Goal: Transaction & Acquisition: Download file/media

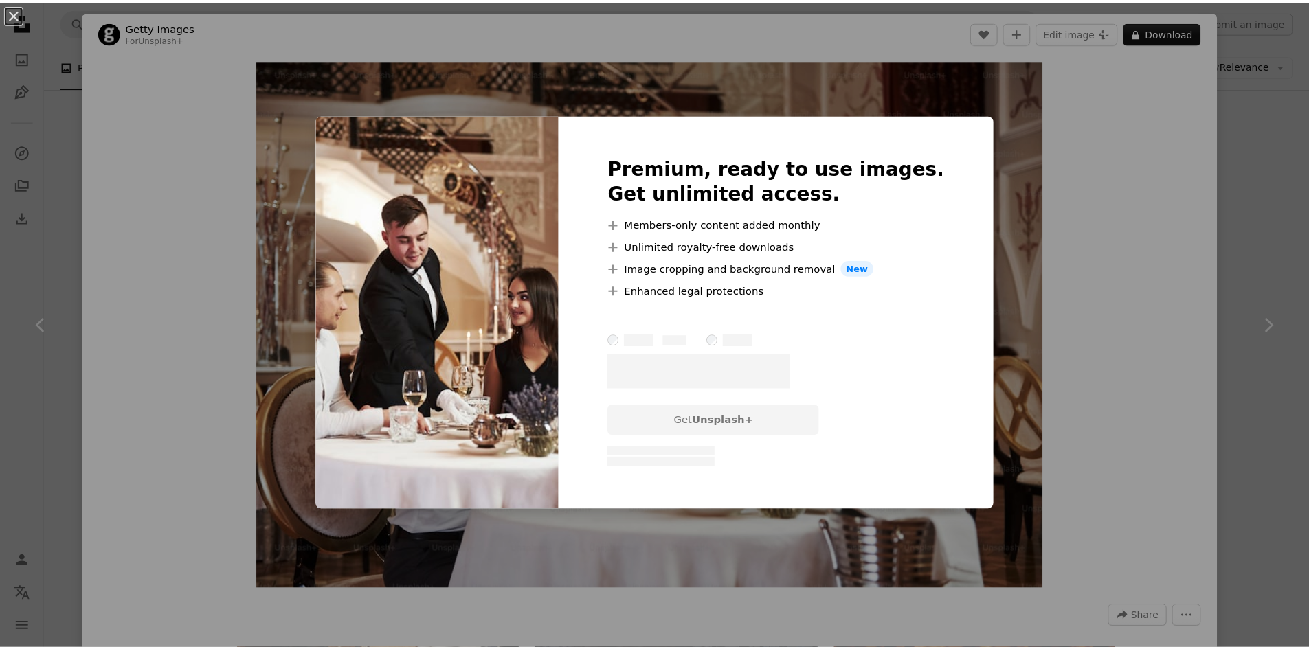
scroll to position [1046, 0]
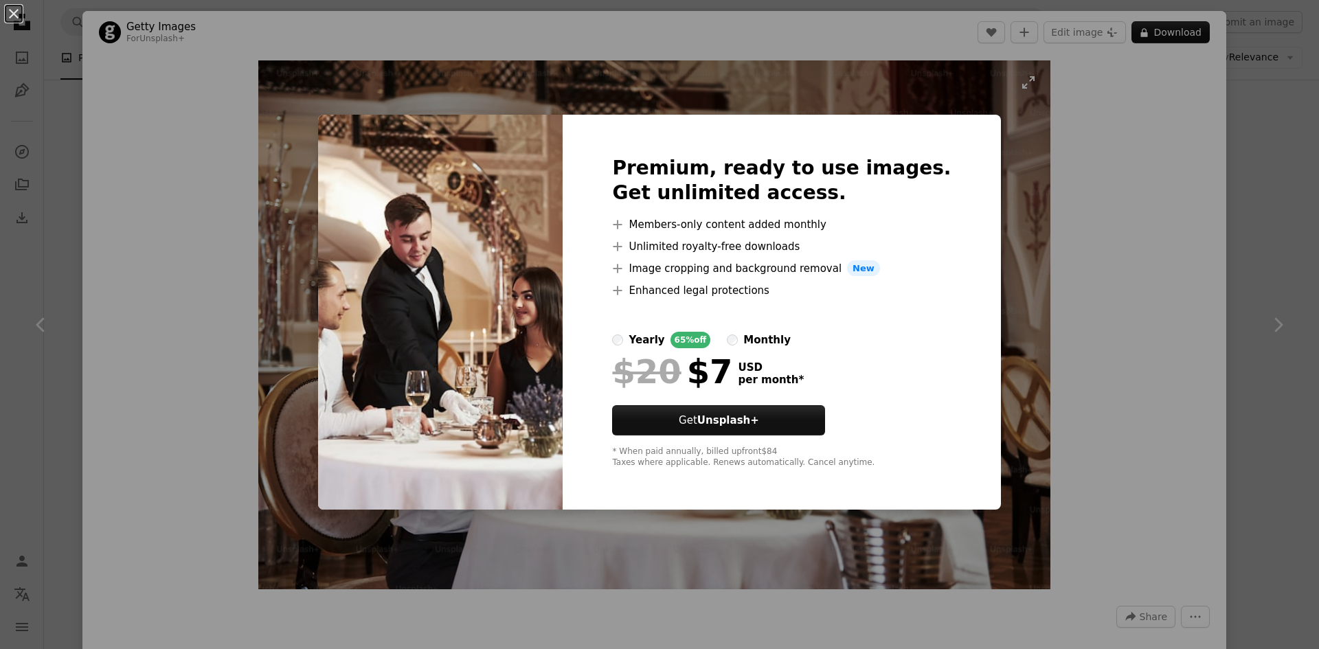
click at [989, 194] on div "An X shape Premium, ready to use images. Get unlimited access. A plus sign Memb…" at bounding box center [659, 324] width 1319 height 649
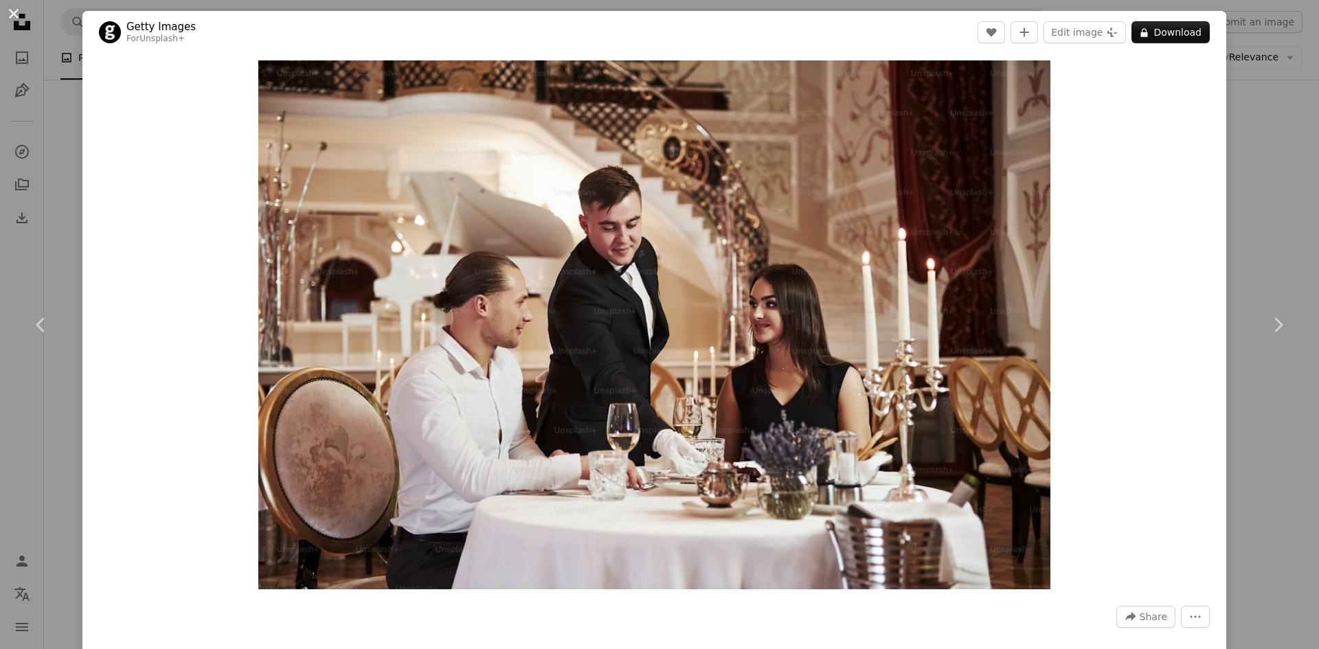
click at [15, 19] on button "An X shape" at bounding box center [13, 13] width 16 height 16
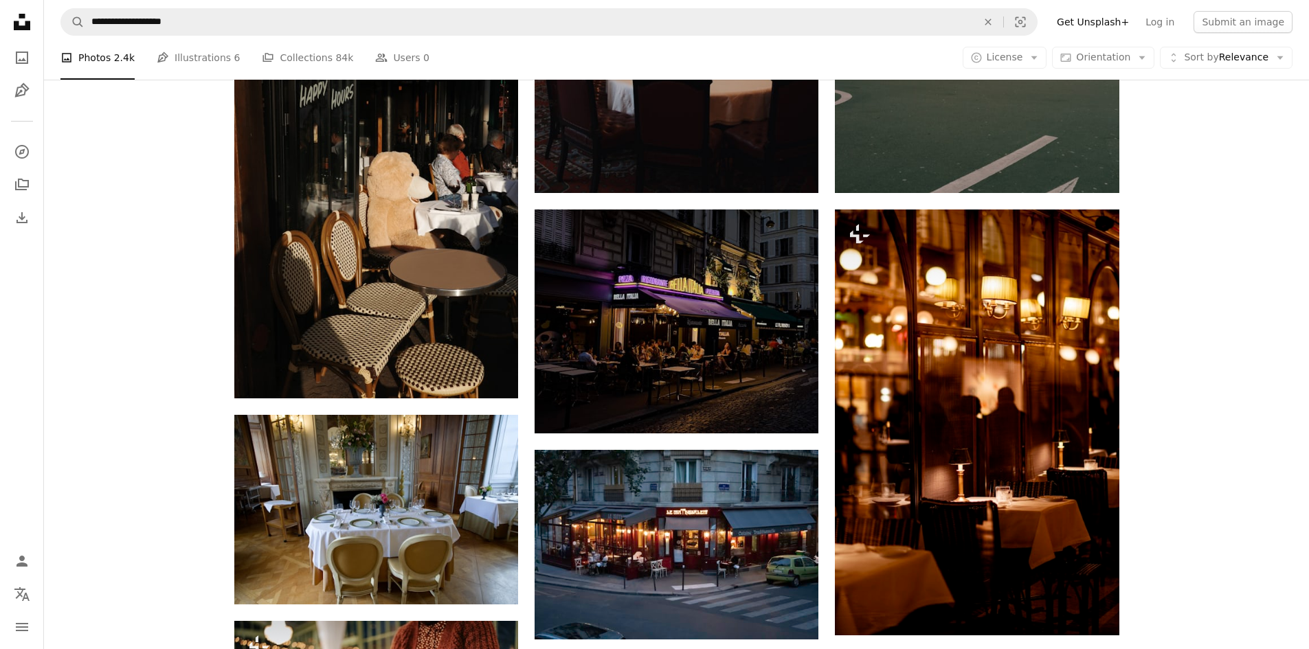
scroll to position [406, 0]
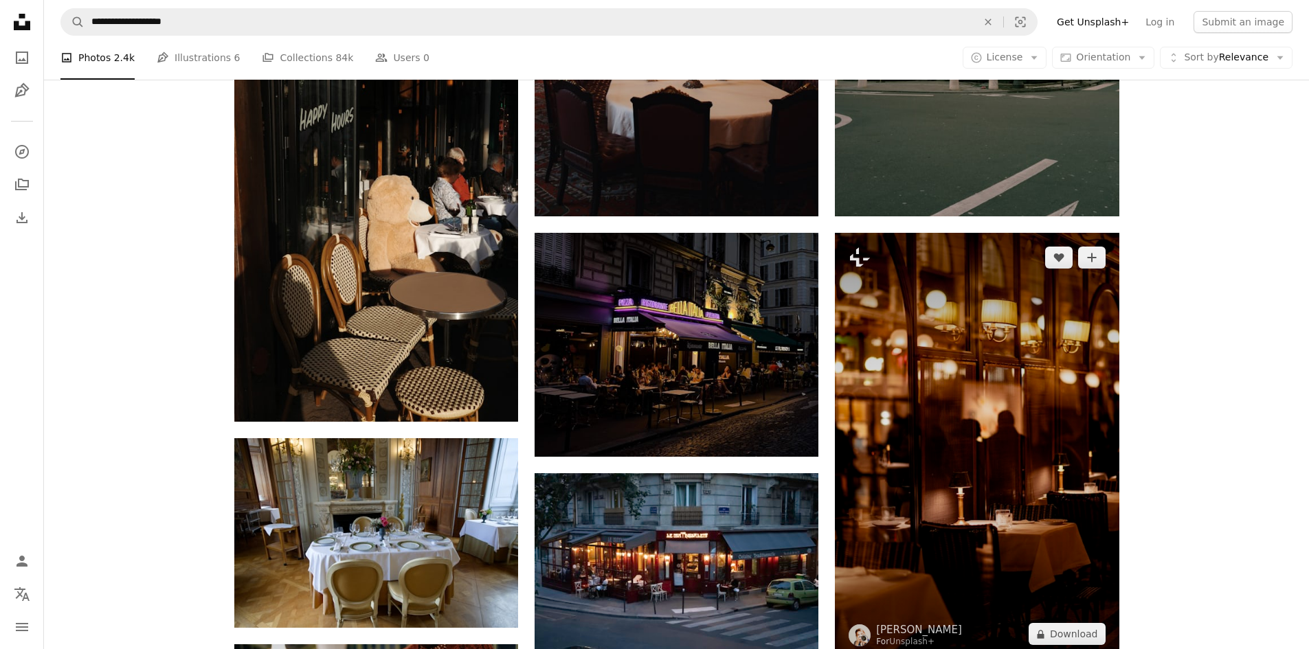
click at [1015, 419] on img at bounding box center [977, 446] width 284 height 426
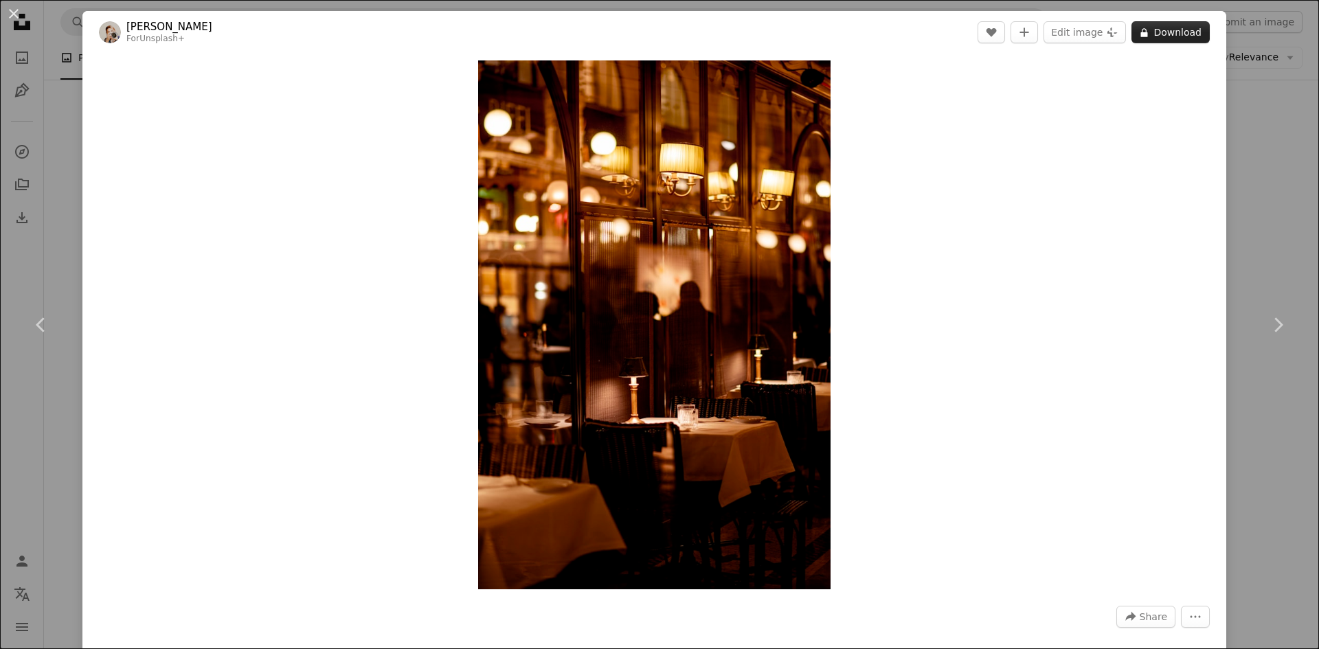
click at [1171, 35] on button "A lock Download" at bounding box center [1170, 32] width 78 height 22
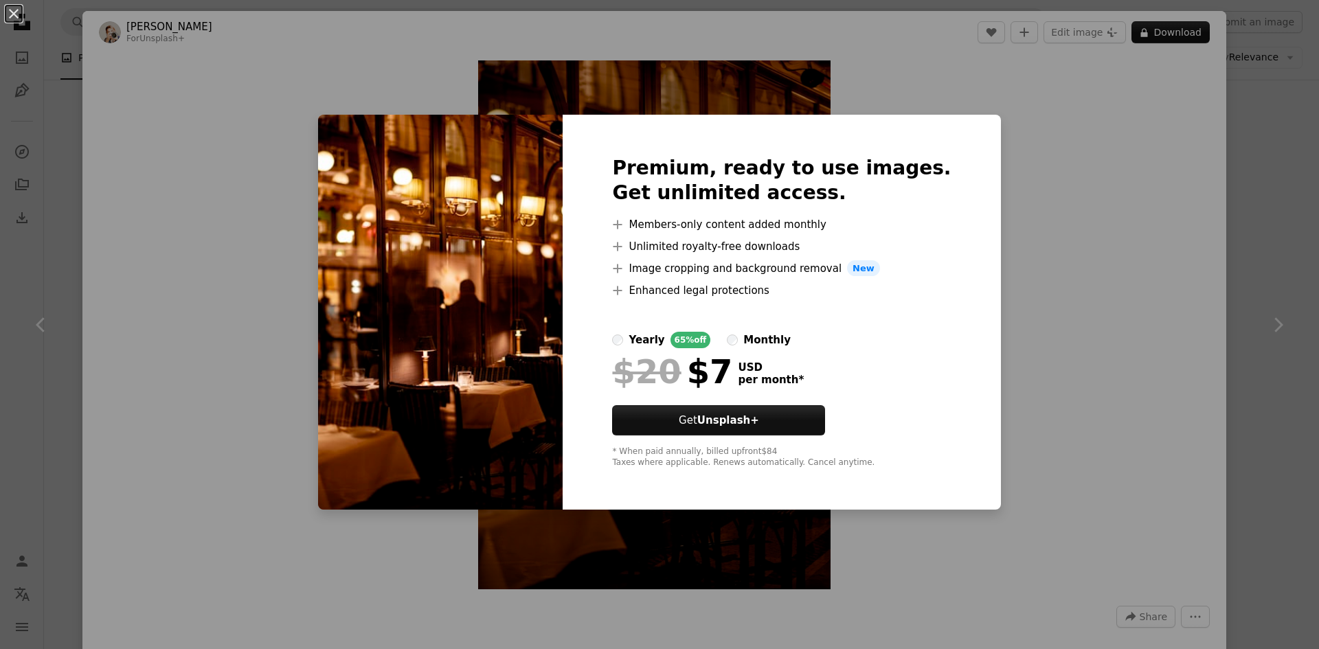
drag, startPoint x: 1107, startPoint y: 203, endPoint x: 1086, endPoint y: 191, distance: 24.3
click at [1107, 199] on div "An X shape Premium, ready to use images. Get unlimited access. A plus sign Memb…" at bounding box center [659, 324] width 1319 height 649
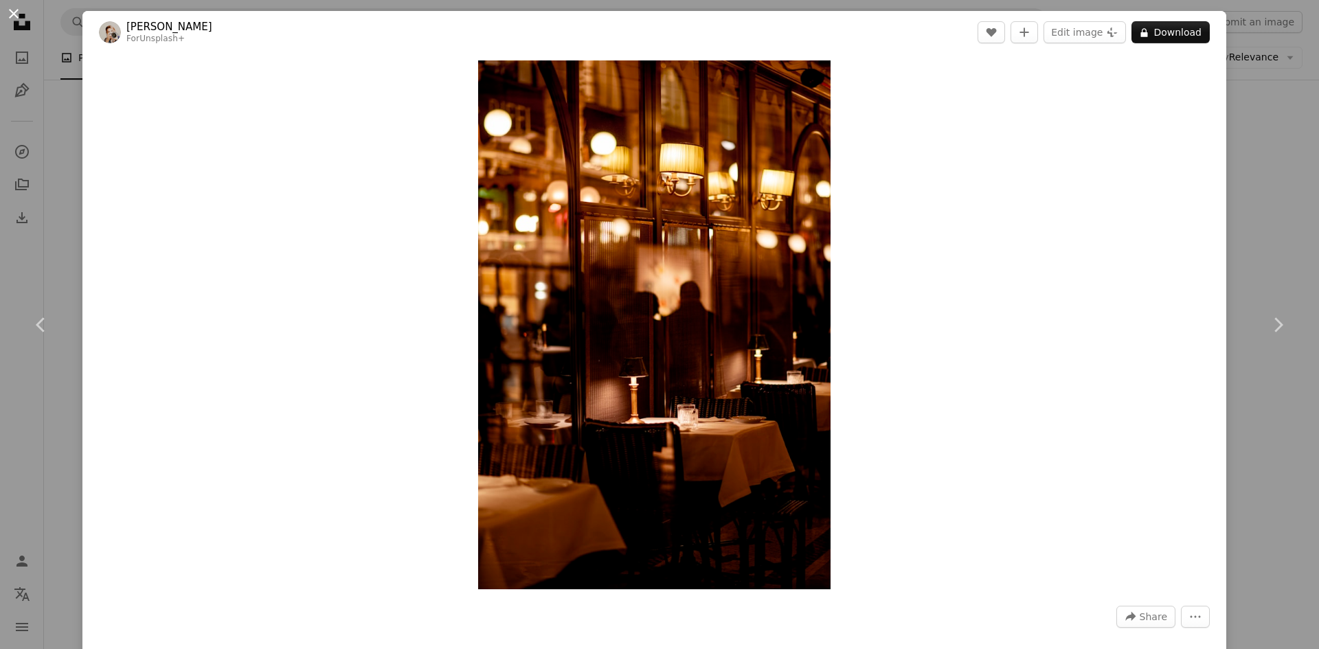
click at [14, 12] on button "An X shape" at bounding box center [13, 13] width 16 height 16
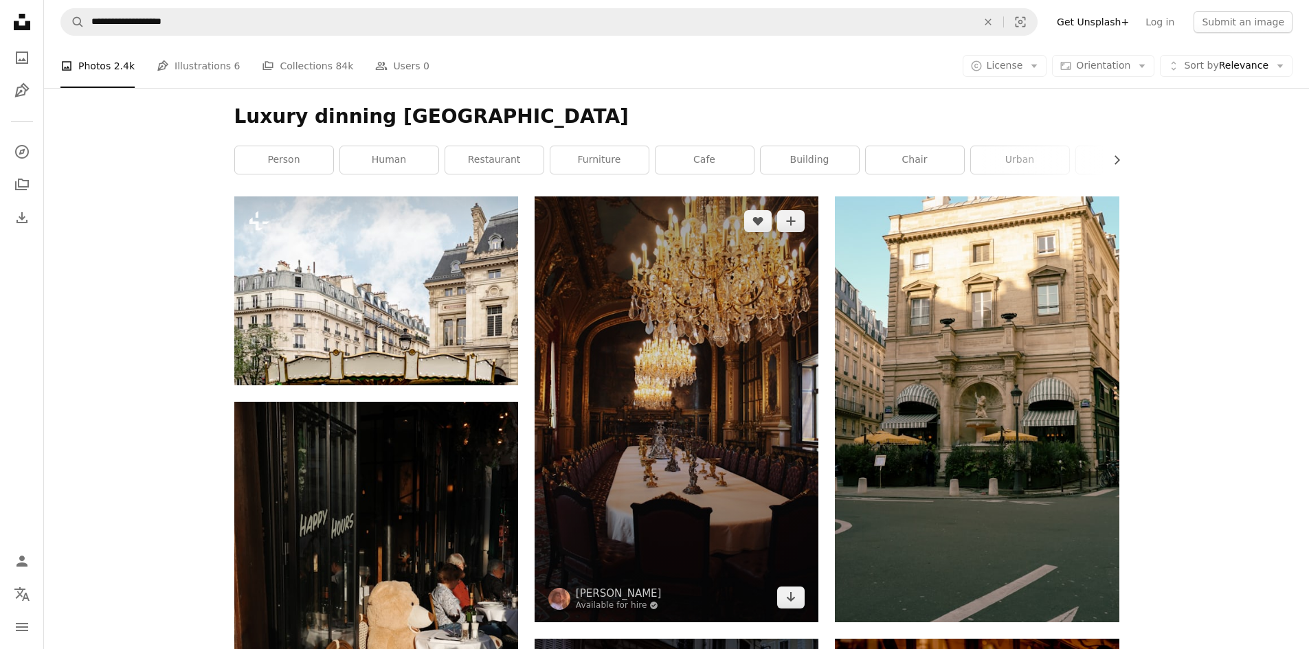
click at [703, 407] on img at bounding box center [676, 409] width 284 height 426
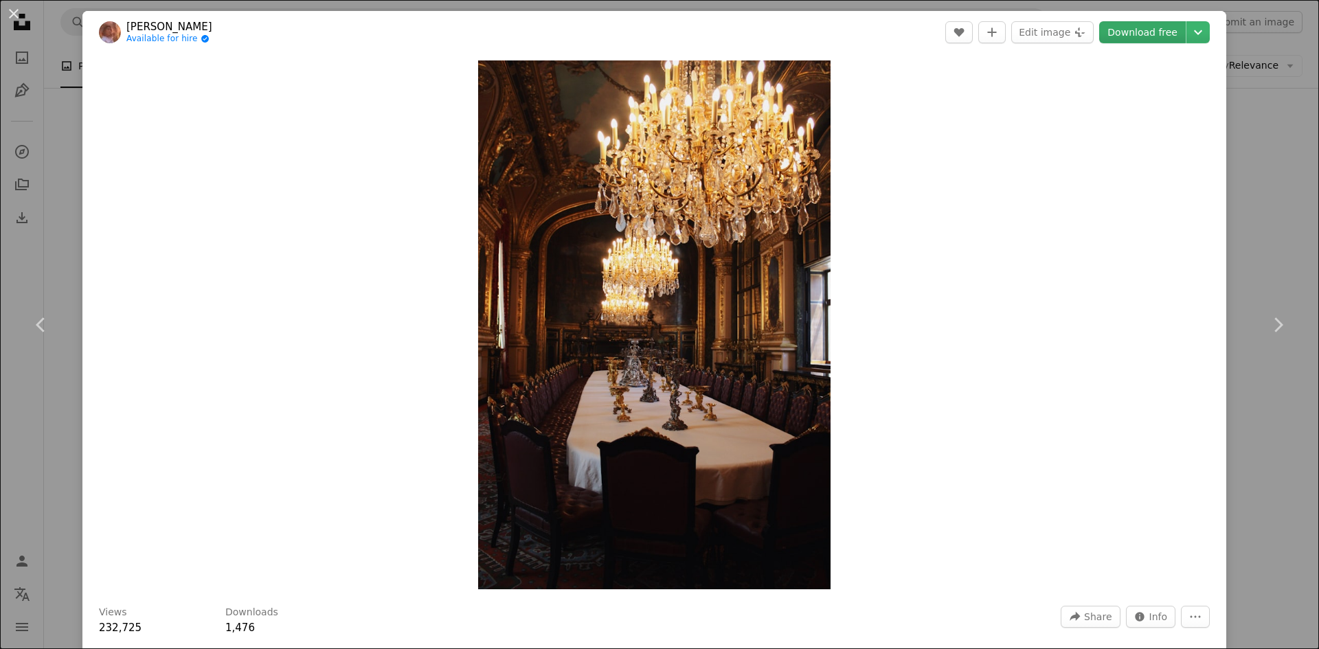
click at [1129, 38] on link "Download free" at bounding box center [1142, 32] width 87 height 22
